Goal: Communication & Community: Answer question/provide support

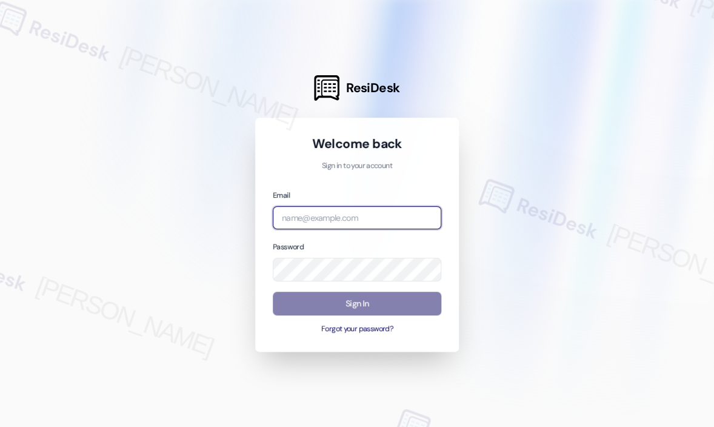
click at [368, 219] on input "email" at bounding box center [357, 218] width 169 height 24
click at [0, 426] on com-1password-button at bounding box center [0, 427] width 0 height 0
click at [354, 224] on input "email" at bounding box center [357, 218] width 169 height 24
type input "[EMAIL_ADDRESS][PERSON_NAME][DOMAIN_NAME]"
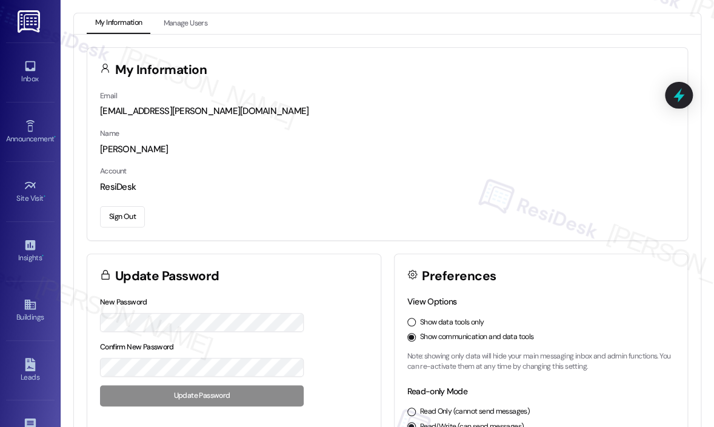
click at [538, 169] on div "Account ResiDesk" at bounding box center [387, 178] width 575 height 29
click at [27, 119] on icon at bounding box center [30, 125] width 13 height 13
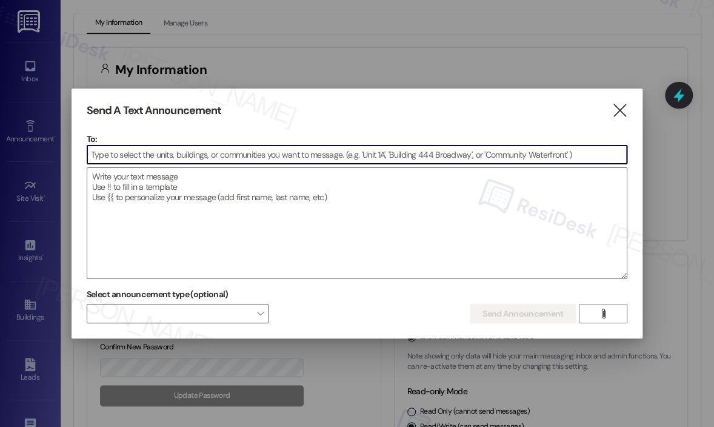
click at [163, 150] on input at bounding box center [357, 155] width 540 height 18
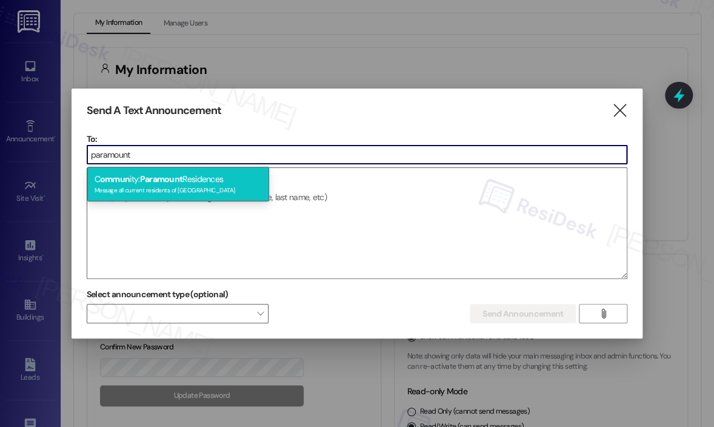
type input "paramount"
click at [165, 176] on span "Paramount" at bounding box center [161, 178] width 43 height 11
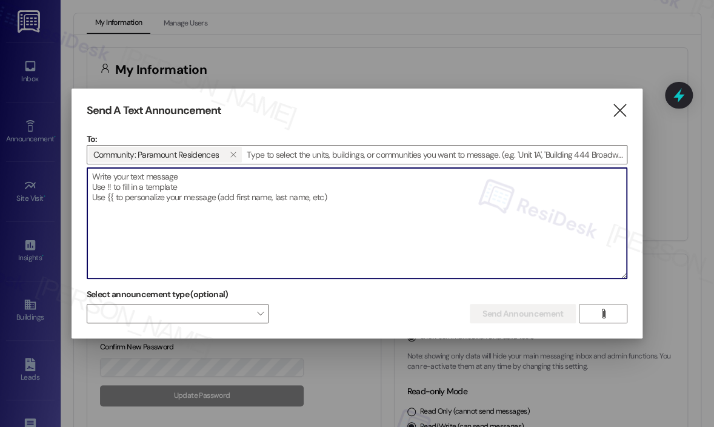
click at [165, 176] on textarea at bounding box center [357, 223] width 540 height 110
paste textarea "Hi {{first_name}}, Please be advised that water will be shut off [DATE], [DATE]…"
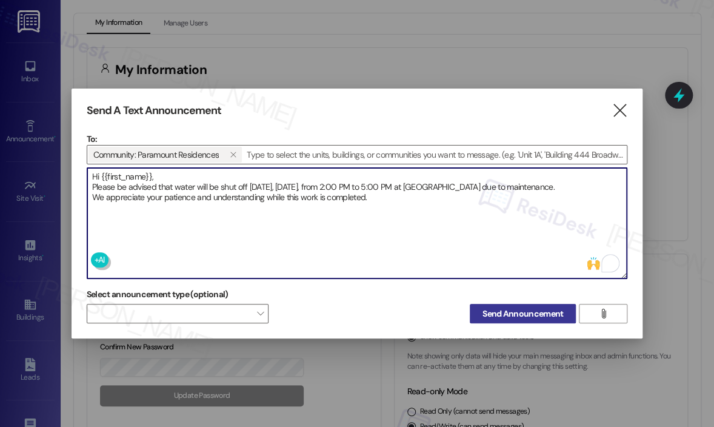
type textarea "Hi {{first_name}}, Please be advised that water will be shut off [DATE], [DATE]…"
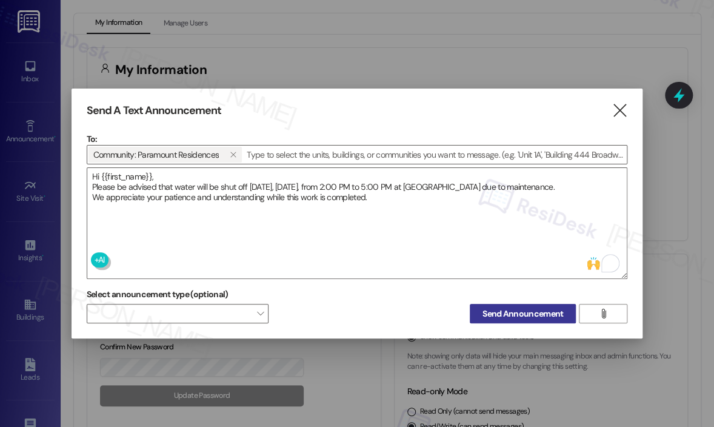
click at [517, 315] on span "Send Announcement" at bounding box center [523, 313] width 81 height 13
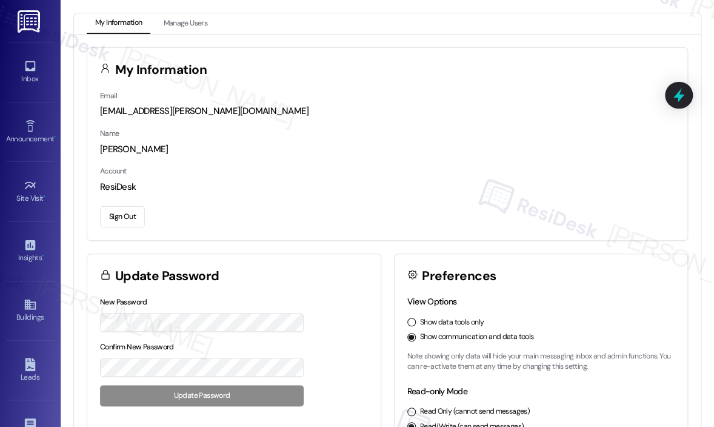
click at [520, 159] on div "Email [EMAIL_ADDRESS][PERSON_NAME][DOMAIN_NAME] Name [PERSON_NAME] Account Resi…" at bounding box center [387, 164] width 600 height 151
click at [24, 62] on icon at bounding box center [30, 65] width 13 height 13
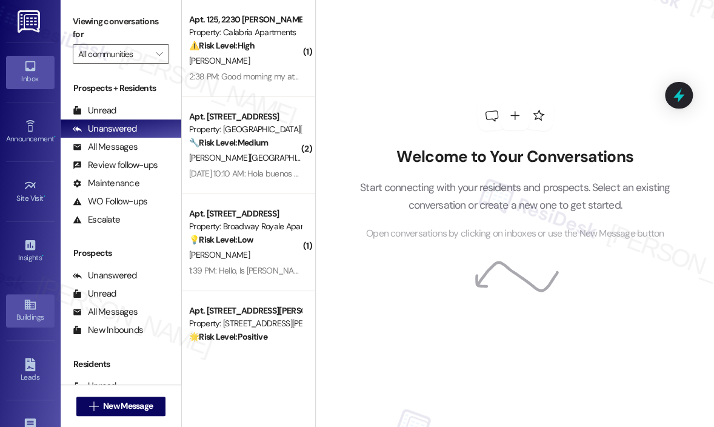
drag, startPoint x: 36, startPoint y: 84, endPoint x: 18, endPoint y: 312, distance: 228.7
click at [470, 304] on div "Welcome to Your Conversations Start connecting with your residents and prospect…" at bounding box center [516, 170] width 364 height 341
click at [626, 312] on div "Welcome to Your Conversations Start connecting with your residents and prospect…" at bounding box center [516, 170] width 364 height 341
click at [436, 70] on div "Welcome to Your Conversations Start connecting with your residents and prospect…" at bounding box center [516, 170] width 364 height 341
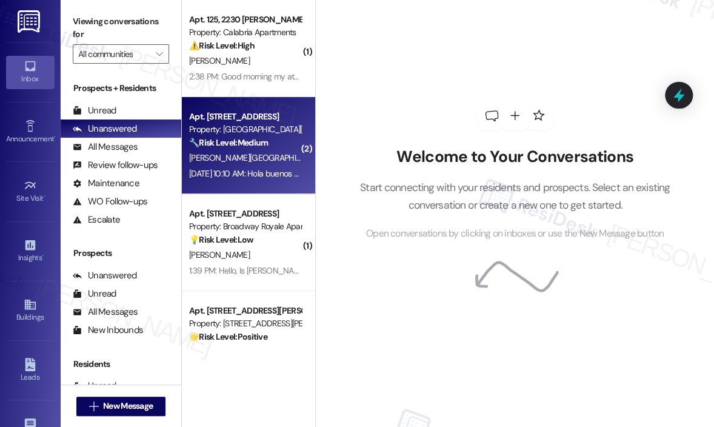
click at [260, 136] on div "🔧 Risk Level: Medium The resident reports the fan was replaced but needs sealin…" at bounding box center [245, 142] width 112 height 13
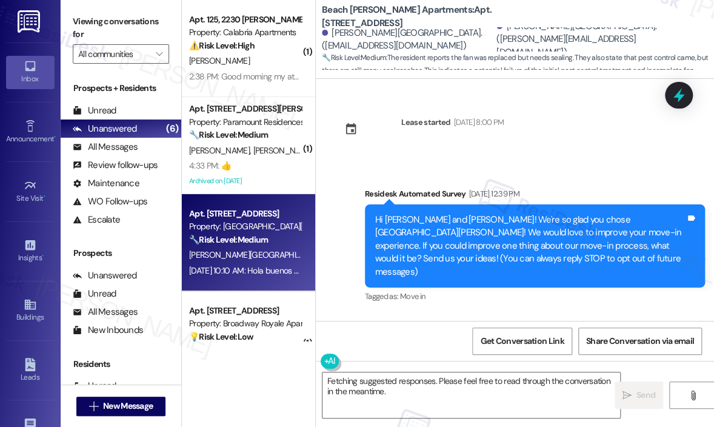
scroll to position [4078, 0]
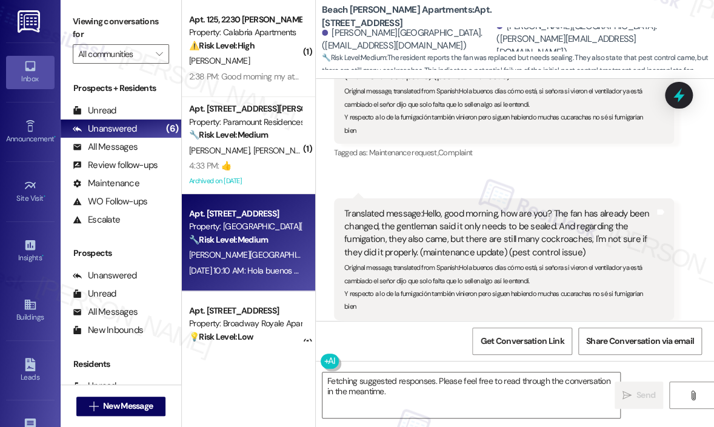
click at [538, 152] on div "Received via SMS [PERSON_NAME][GEOGRAPHIC_DATA] [DATE] 10:10 AM Translated mess…" at bounding box center [515, 163] width 398 height 370
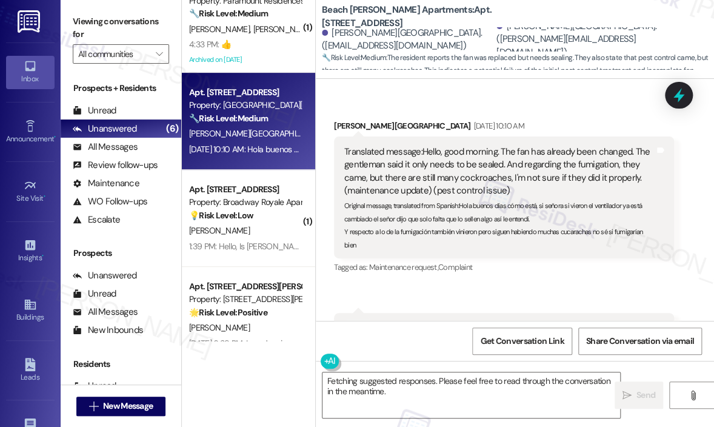
scroll to position [3957, 0]
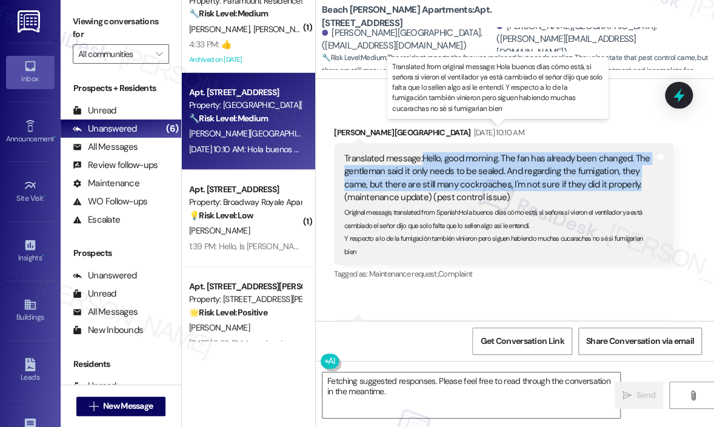
drag, startPoint x: 641, startPoint y: 155, endPoint x: 423, endPoint y: 133, distance: 218.8
click at [423, 152] on div "Translated message: Hello, good morning. The fan has already been changed. The …" at bounding box center [499, 178] width 311 height 52
copy div "Hello, good morning. The fan has already been changed. The gentleman said it on…"
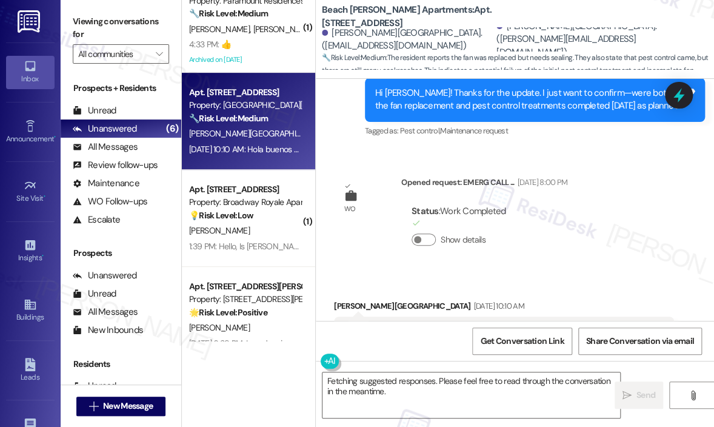
scroll to position [3775, 0]
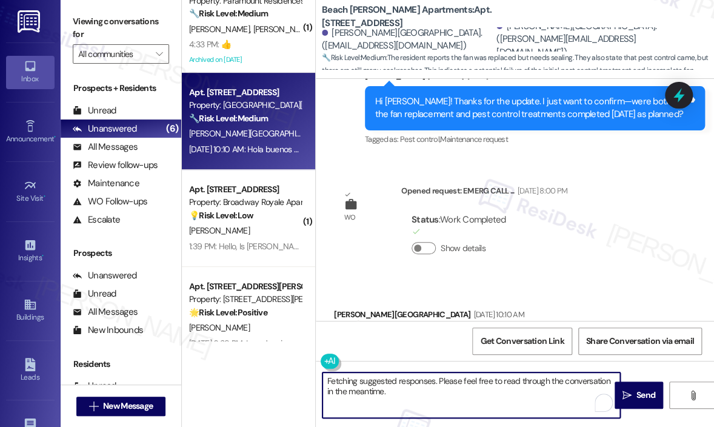
drag, startPoint x: 398, startPoint y: 394, endPoint x: 327, endPoint y: 374, distance: 74.3
click at [327, 374] on textarea "Fetching suggested responses. Please feel free to read through the conversation…" at bounding box center [472, 394] width 298 height 45
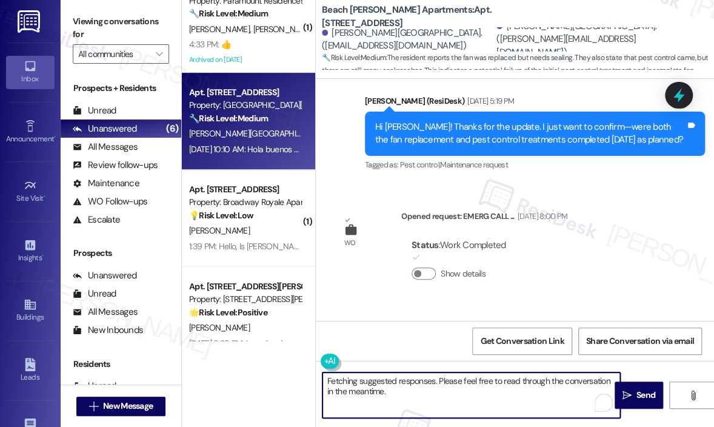
scroll to position [3896, 0]
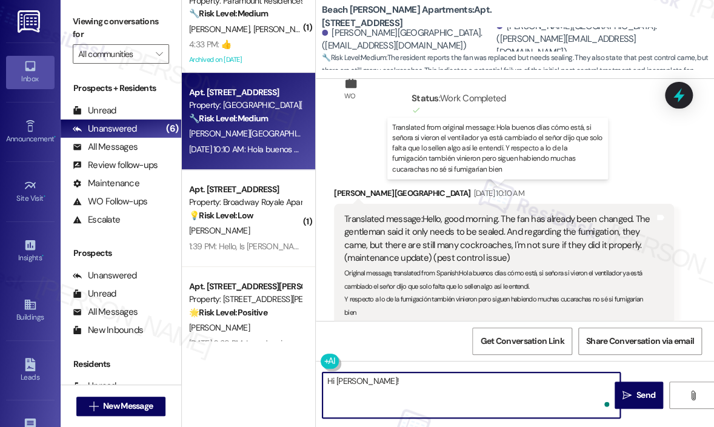
paste textarea "Thanks for the update — I recommend giving it a couple more days for the treatm…"
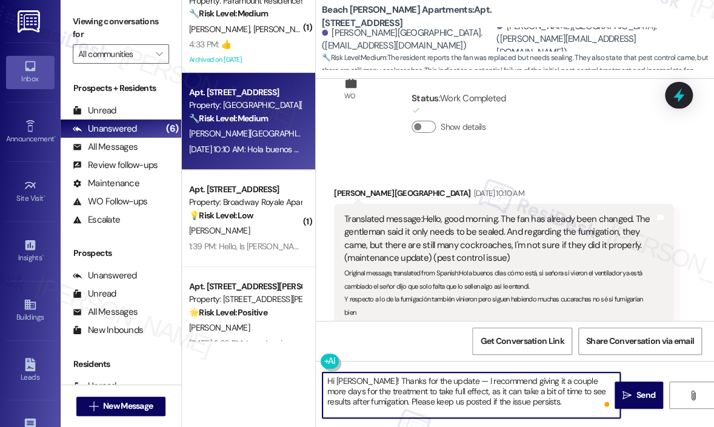
type textarea "Hi [PERSON_NAME]! Thanks for the update — I recommend giving it a couple more d…"
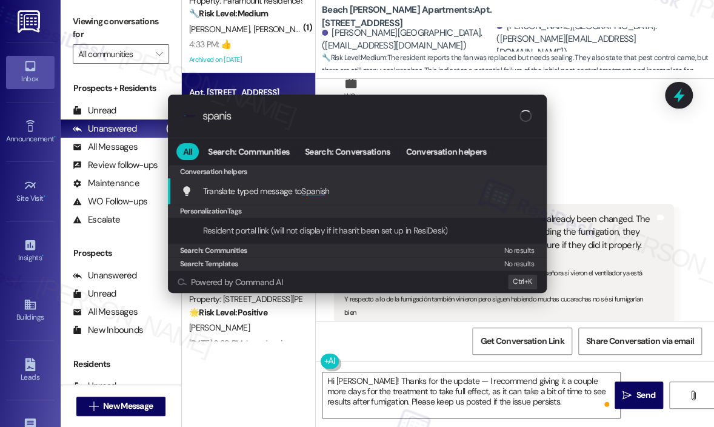
type input "spanish"
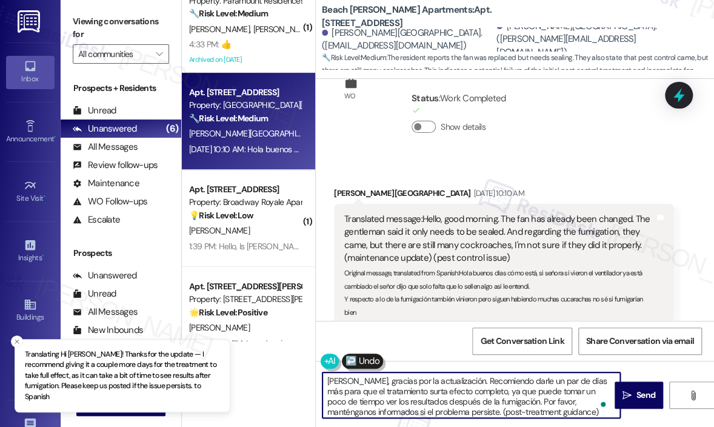
type textarea "[PERSON_NAME], gracias por la actualización. Recomiendo darle un par de días má…"
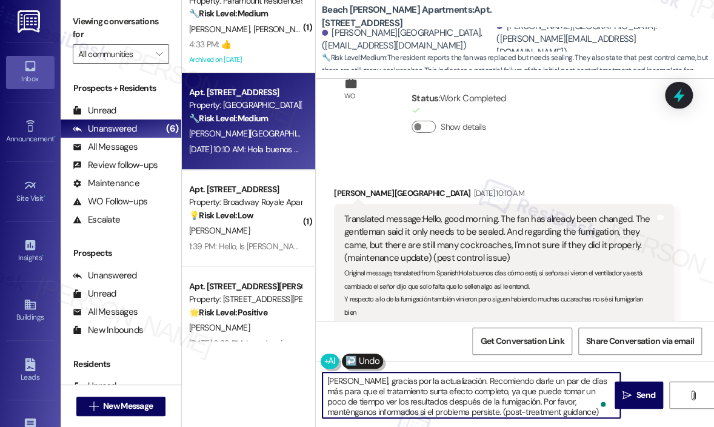
click at [585, 411] on textarea "[PERSON_NAME], gracias por la actualización. Recomiendo darle un par de días má…" at bounding box center [472, 394] width 298 height 45
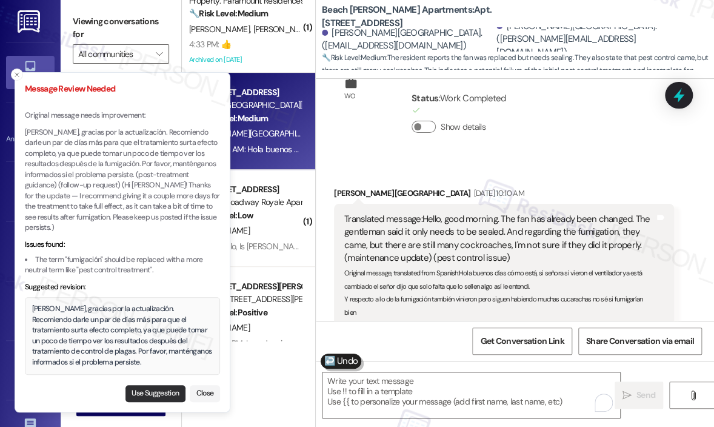
click at [162, 391] on button "Use Suggestion" at bounding box center [156, 393] width 60 height 17
type textarea "[PERSON_NAME], gracias por la actualización. Recomiendo darle un par de días má…"
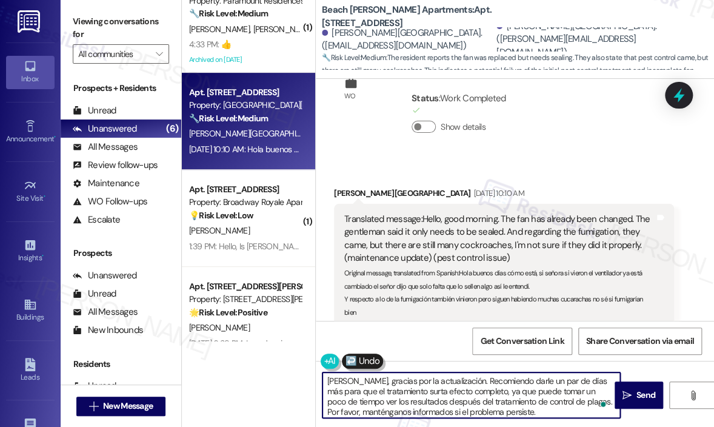
click at [560, 394] on textarea "[PERSON_NAME], gracias por la actualización. Recomiendo darle un par de días má…" at bounding box center [472, 394] width 298 height 45
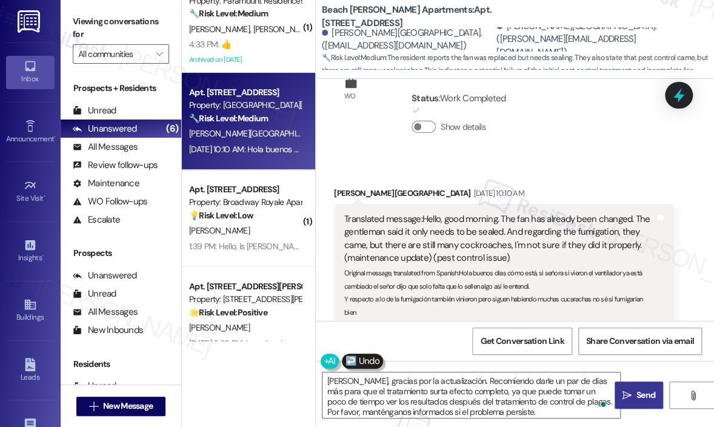
click at [640, 394] on span "Send" at bounding box center [646, 395] width 19 height 13
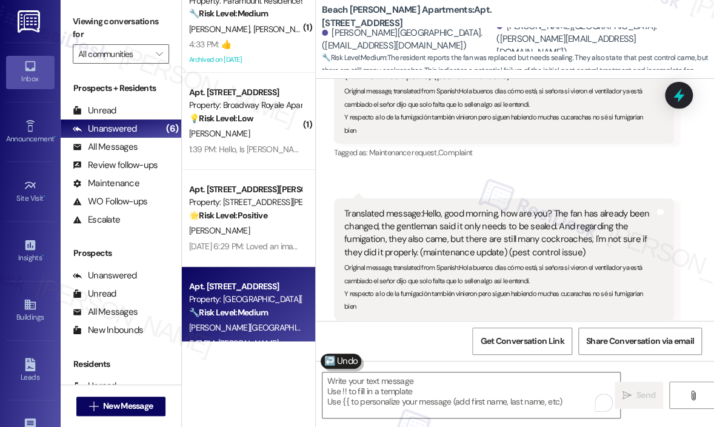
scroll to position [4202, 0]
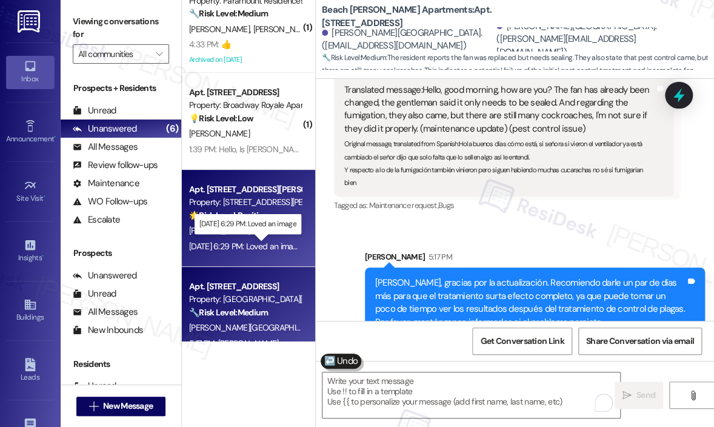
click at [231, 248] on div "[DATE] 6:29 PM: Loved an image [DATE] 6:29 PM: Loved an image" at bounding box center [245, 246] width 113 height 11
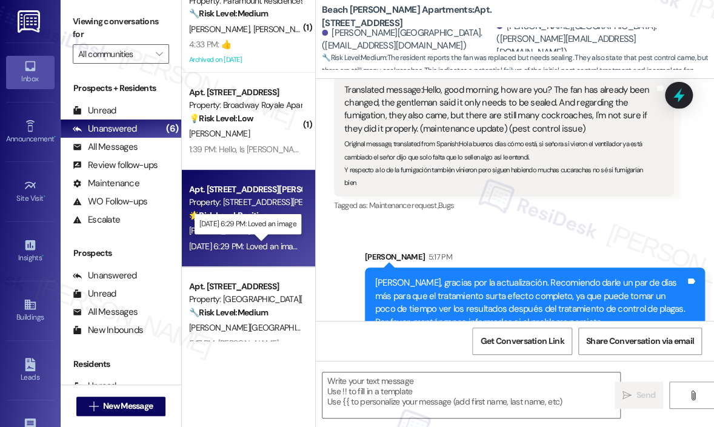
type textarea "Fetching suggested responses. Please feel free to read through the conversation…"
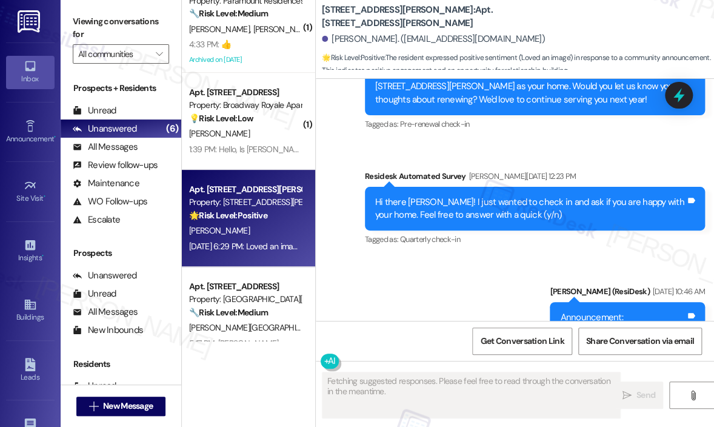
scroll to position [5932, 0]
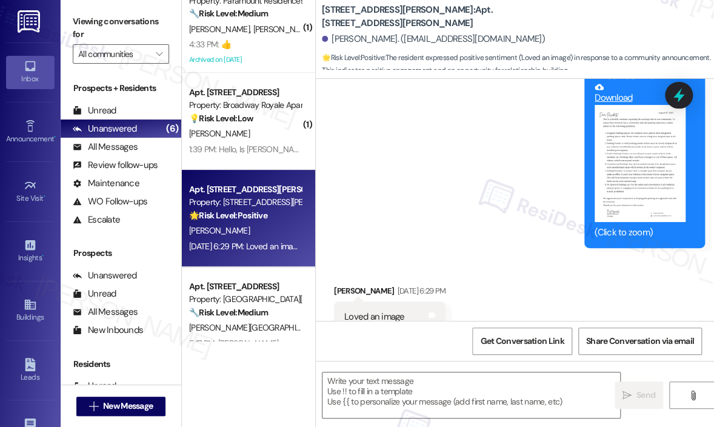
click at [599, 265] on div "Received via SMS [PERSON_NAME] [DATE] 6:29 PM Loved an image Tags and notes Tag…" at bounding box center [515, 308] width 398 height 102
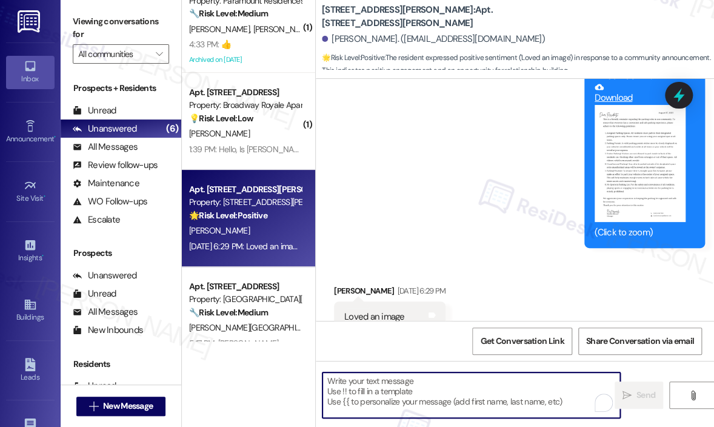
click at [406, 384] on textarea "To enrich screen reader interactions, please activate Accessibility in Grammarl…" at bounding box center [472, 394] width 298 height 45
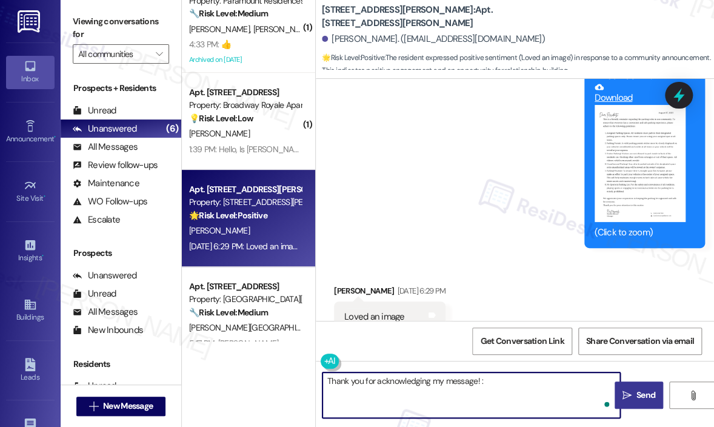
type textarea "Thank you for acknowledging my message! :)"
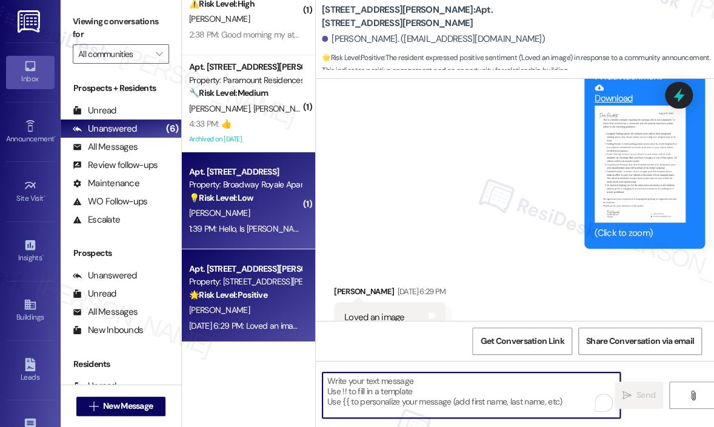
scroll to position [0, 0]
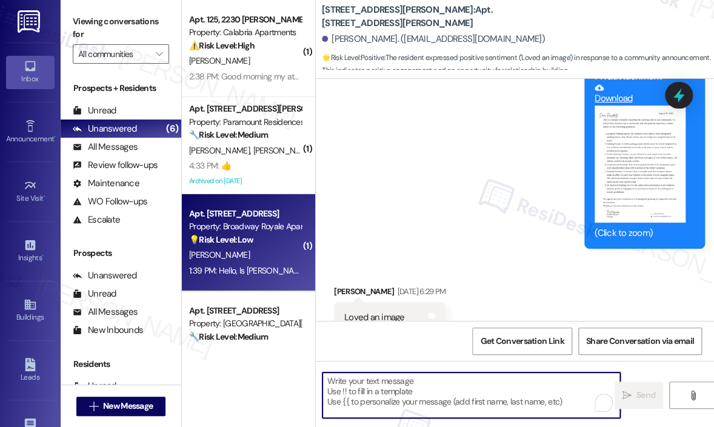
click at [266, 243] on div "💡 Risk Level: Low The resident is asking a question about an employee's vacatio…" at bounding box center [245, 239] width 112 height 13
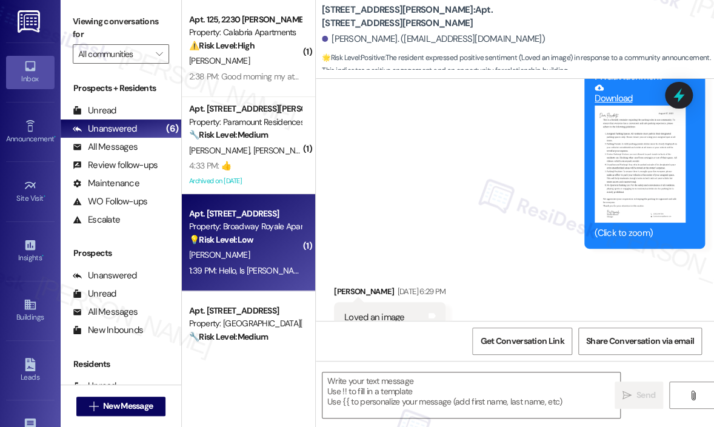
type textarea "Fetching suggested responses. Please feel free to read through the conversation…"
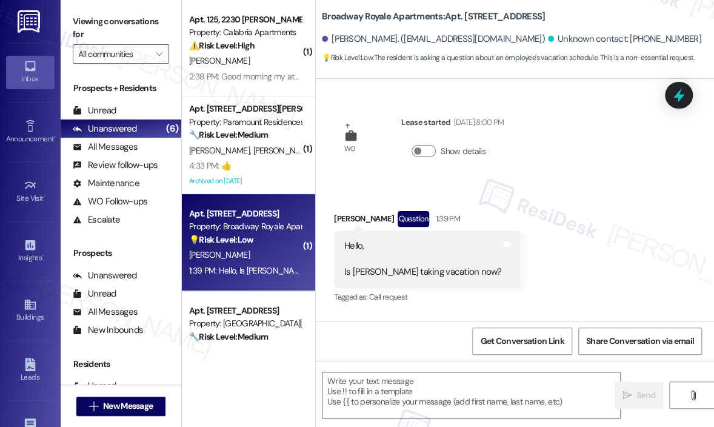
type textarea "Fetching suggested responses. Please feel free to read through the conversation…"
click at [418, 274] on div "Hello, Is [PERSON_NAME] taking vacation now?" at bounding box center [422, 259] width 157 height 39
copy div "Is [PERSON_NAME] taking vacation now? Tags and notes"
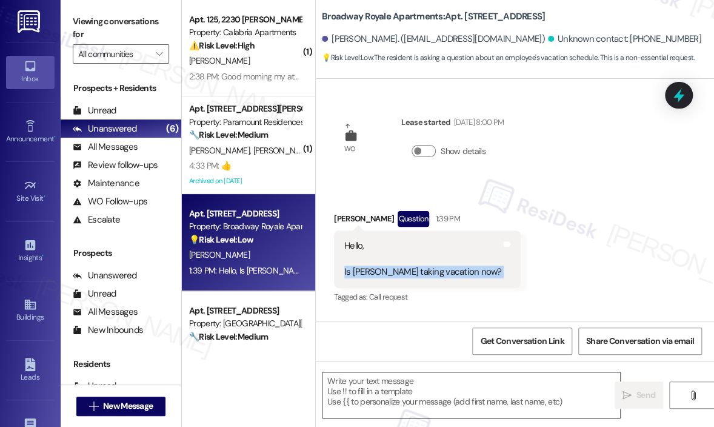
click at [391, 381] on textarea at bounding box center [472, 394] width 298 height 45
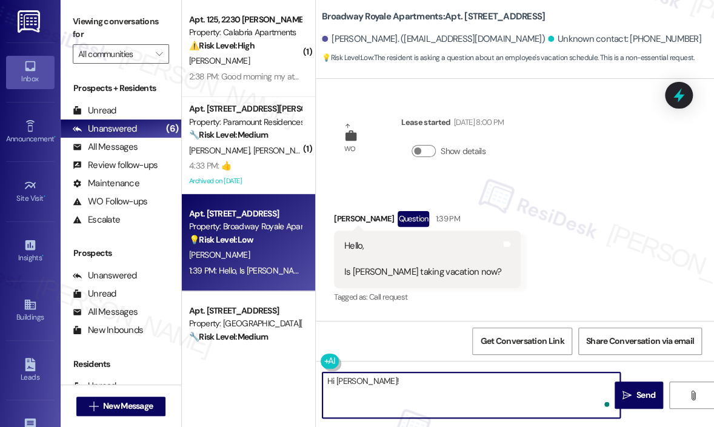
paste textarea "I’m happy to help — how can I assist you [DATE]?"
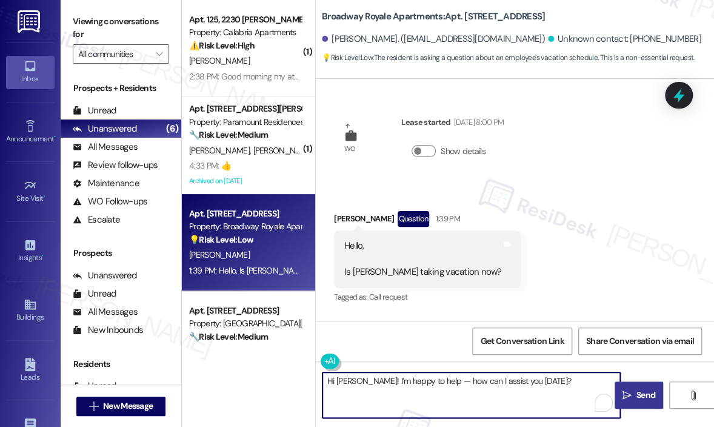
type textarea "Hi [PERSON_NAME]! I’m happy to help — how can I assist you [DATE]?"
click at [638, 389] on span "Send" at bounding box center [646, 395] width 19 height 13
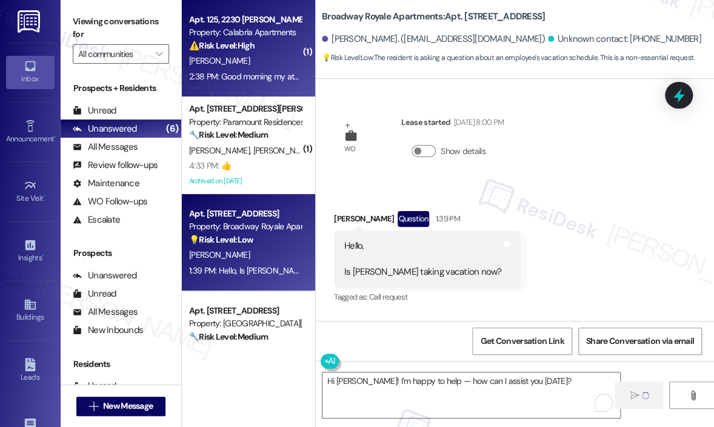
click at [247, 74] on div "2:38 PM: Good morning my attorney has some questions I don't have answers to re…" at bounding box center [509, 76] width 640 height 11
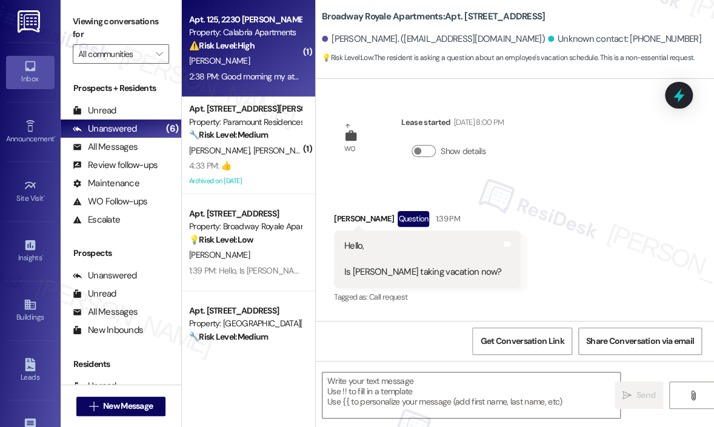
type textarea "Fetching suggested responses. Please feel free to read through the conversation…"
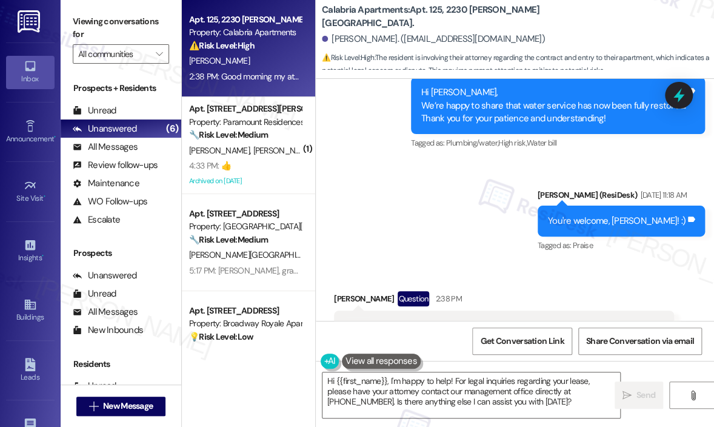
scroll to position [14916, 0]
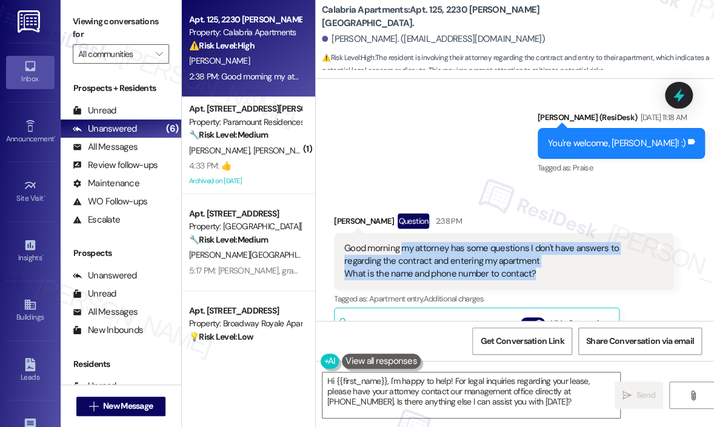
drag, startPoint x: 552, startPoint y: 192, endPoint x: 403, endPoint y: 171, distance: 151.3
click at [403, 242] on div "Good morning my attorney has some questions I don't have answers to regarding t…" at bounding box center [499, 261] width 311 height 39
copy div "my attorney has some questions I don't have answers to regarding the contract a…"
click at [626, 242] on div "Good morning my attorney has some questions I don't have answers to regarding t…" at bounding box center [499, 261] width 311 height 39
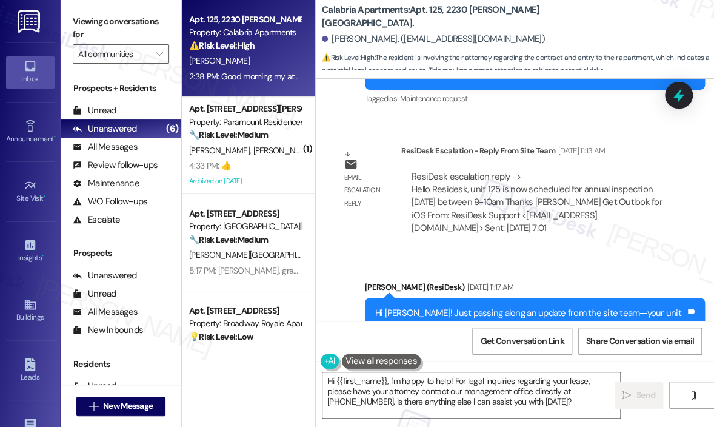
scroll to position [12551, 0]
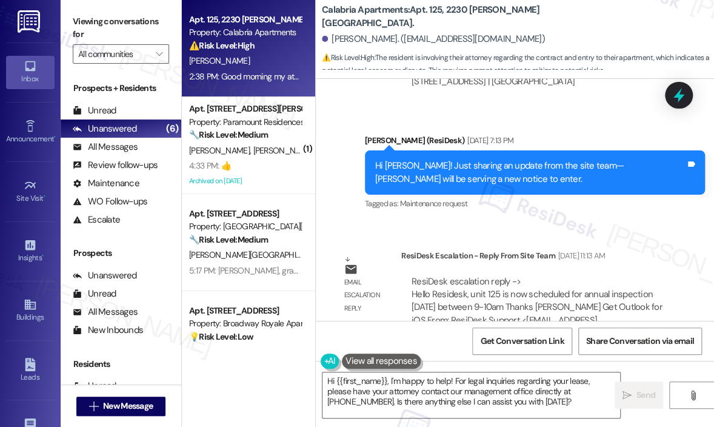
click at [591, 155] on div "Lease started [PERSON_NAME][DATE] 7:00 PM Announcement, sent via SMS [DATE] 12:…" at bounding box center [515, 200] width 398 height 242
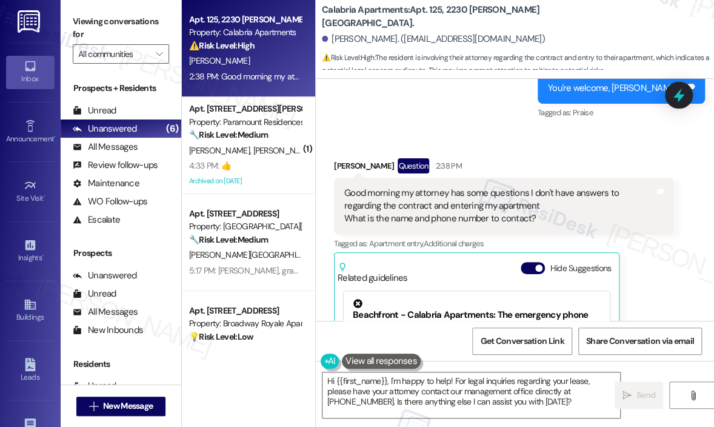
scroll to position [14856, 0]
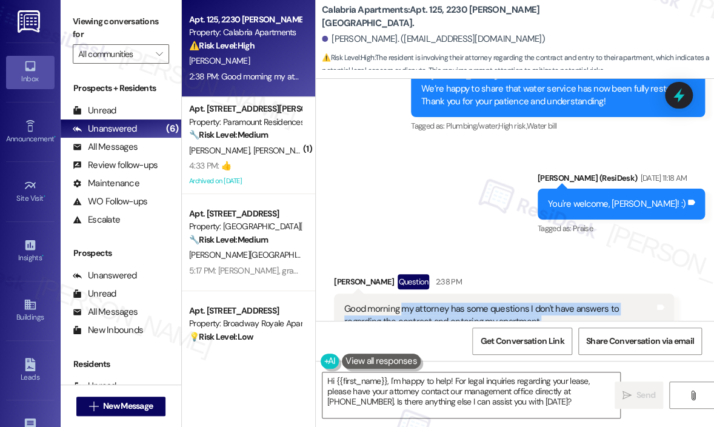
drag, startPoint x: 554, startPoint y: 252, endPoint x: 403, endPoint y: 229, distance: 152.1
click at [403, 303] on div "Good morning my attorney has some questions I don't have answers to regarding t…" at bounding box center [499, 322] width 311 height 39
copy div "my attorney has some questions I don't have answers to regarding the contract a…"
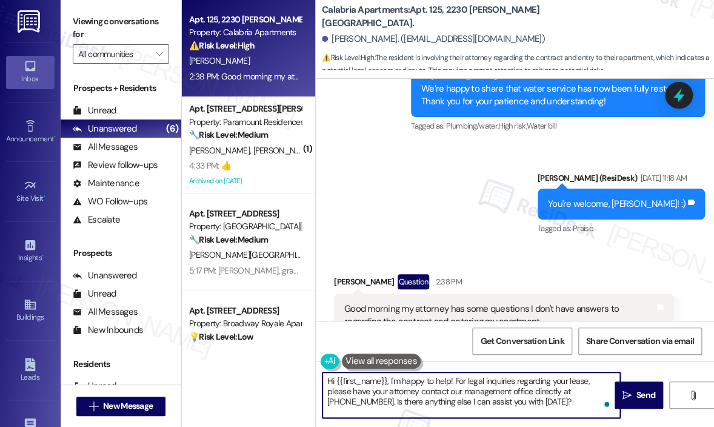
drag, startPoint x: 522, startPoint y: 405, endPoint x: 388, endPoint y: 380, distance: 135.7
click at [388, 379] on textarea "Hi {{first_name}}, I'm happy to help! For legal inquiries regarding your lease,…" at bounding box center [472, 394] width 298 height 45
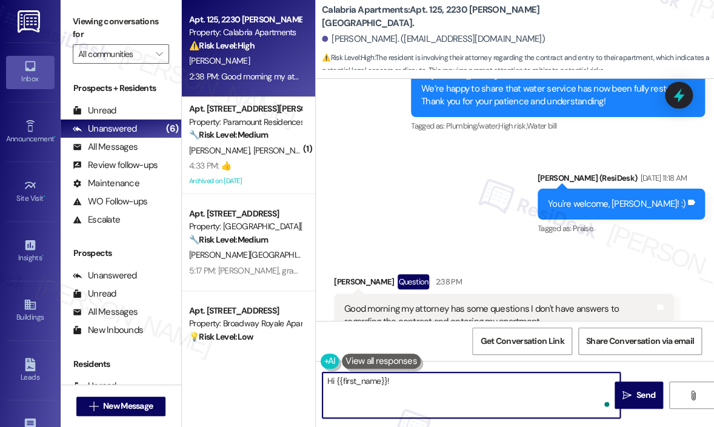
paste textarea "I don’t have that information handy right now, but I’ll get it for you and get …"
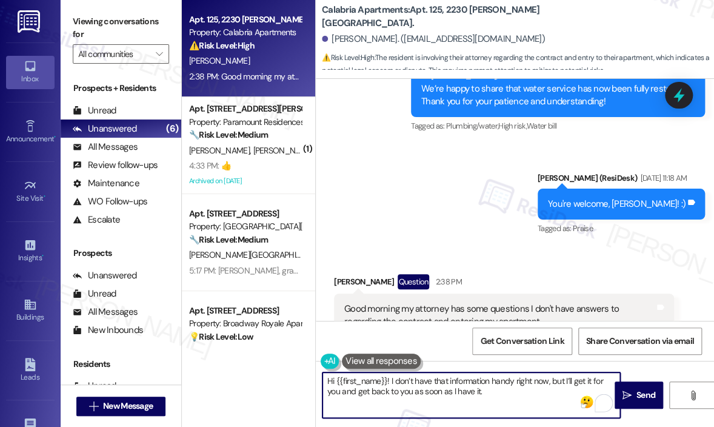
click at [543, 393] on textarea "Hi {{first_name}}! I don’t have that information handy right now, but I’ll get …" at bounding box center [472, 394] width 298 height 45
type textarea "Hi {{first_name}}! I don’t have that information handy right now, but I’ll get …"
click at [641, 395] on span "Send" at bounding box center [646, 395] width 19 height 13
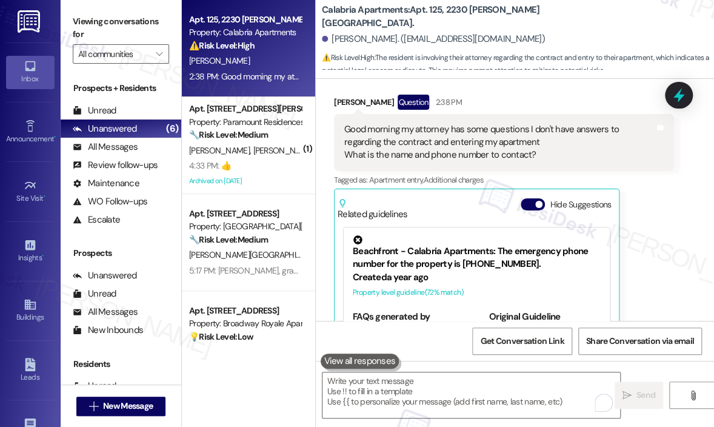
scroll to position [15036, 0]
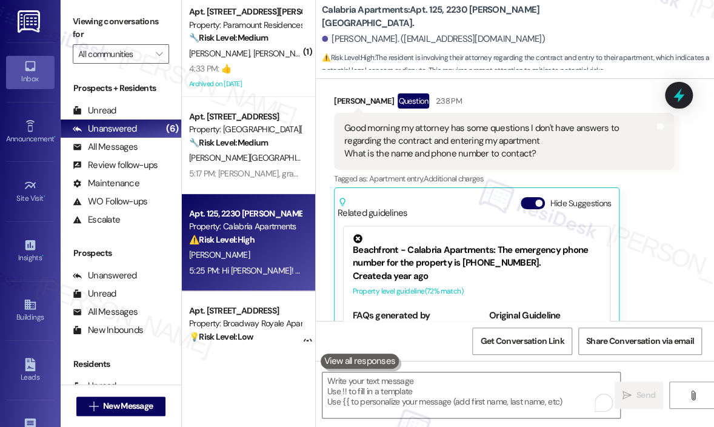
click at [656, 214] on div "[PERSON_NAME] Question 2:38 PM Good morning my attorney has some questions I do…" at bounding box center [504, 243] width 340 height 301
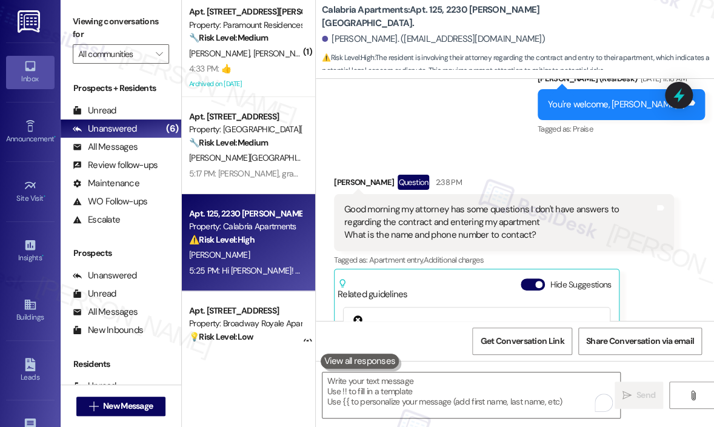
scroll to position [14953, 0]
